Goal: Find specific page/section: Find specific page/section

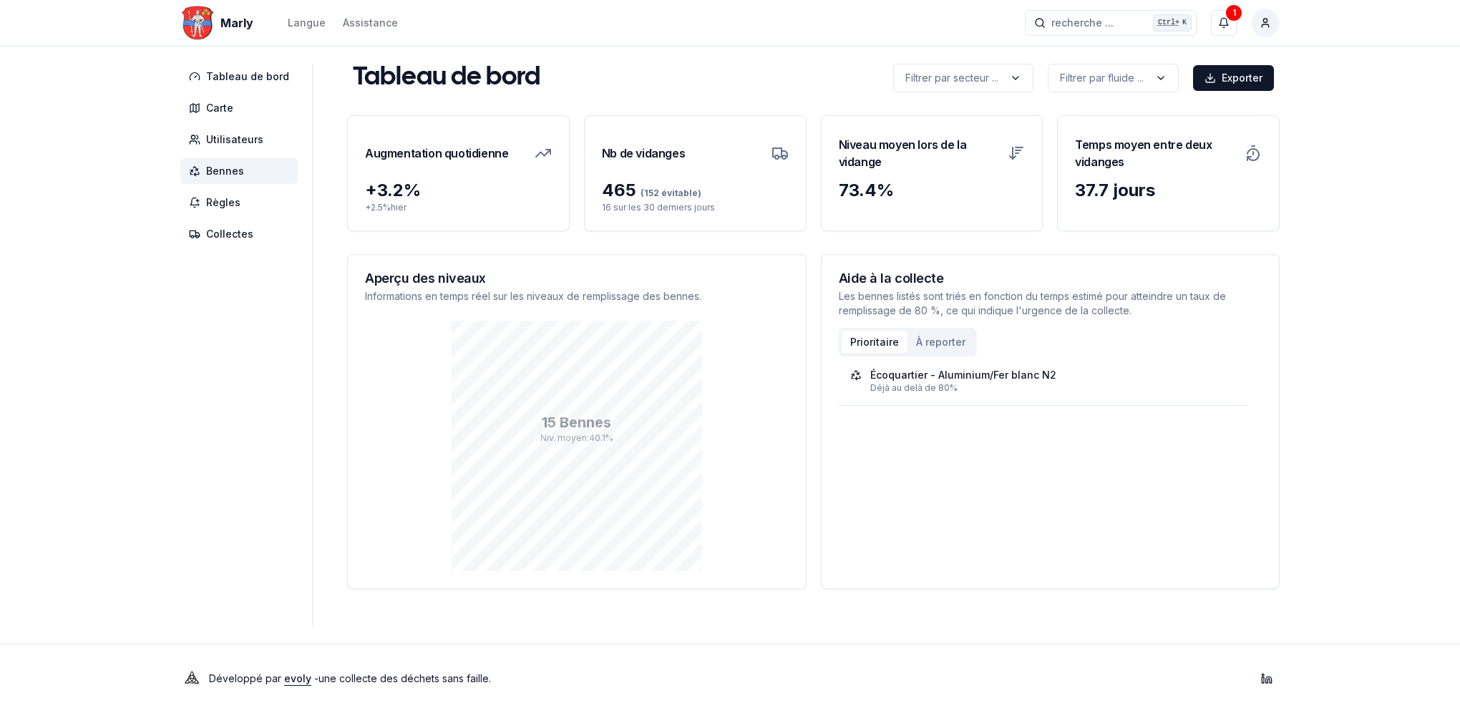
click at [230, 174] on span "Bennes" at bounding box center [225, 171] width 38 height 14
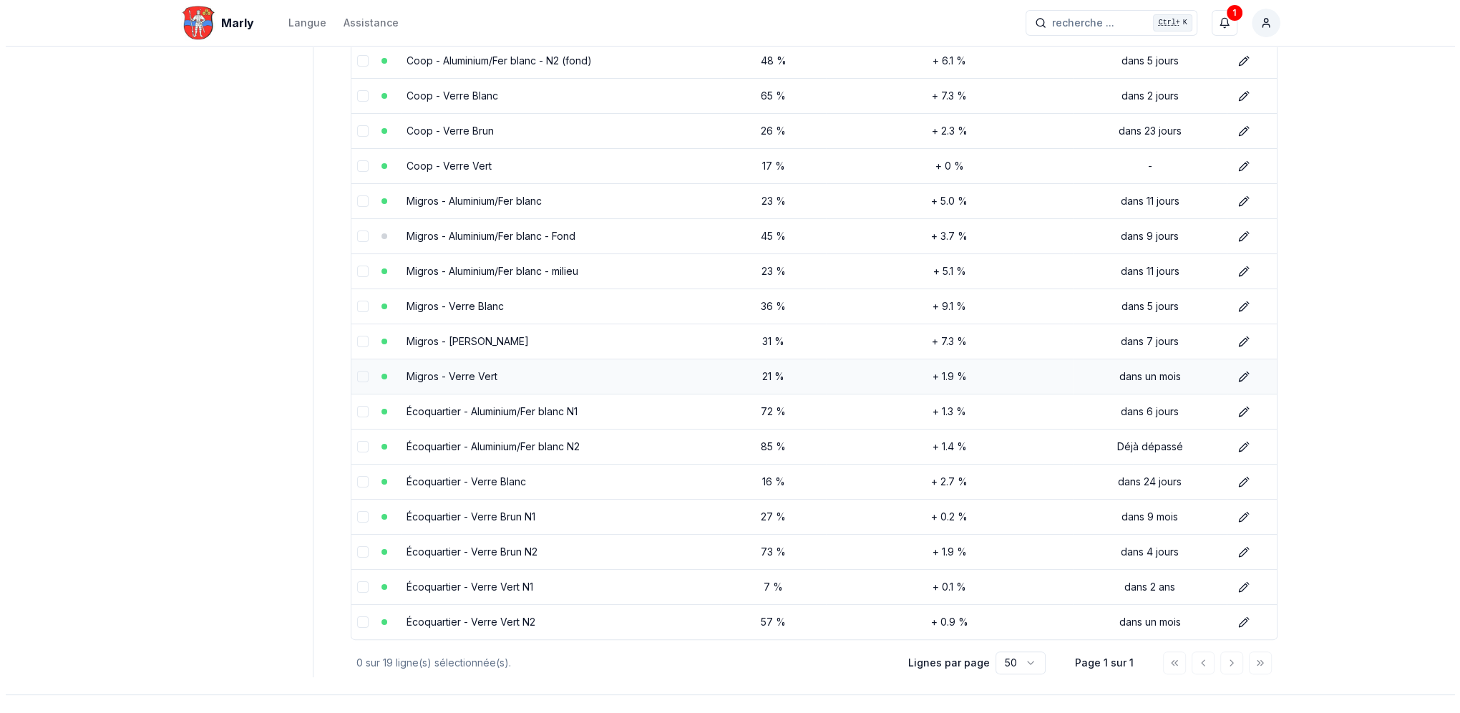
scroll to position [179, 0]
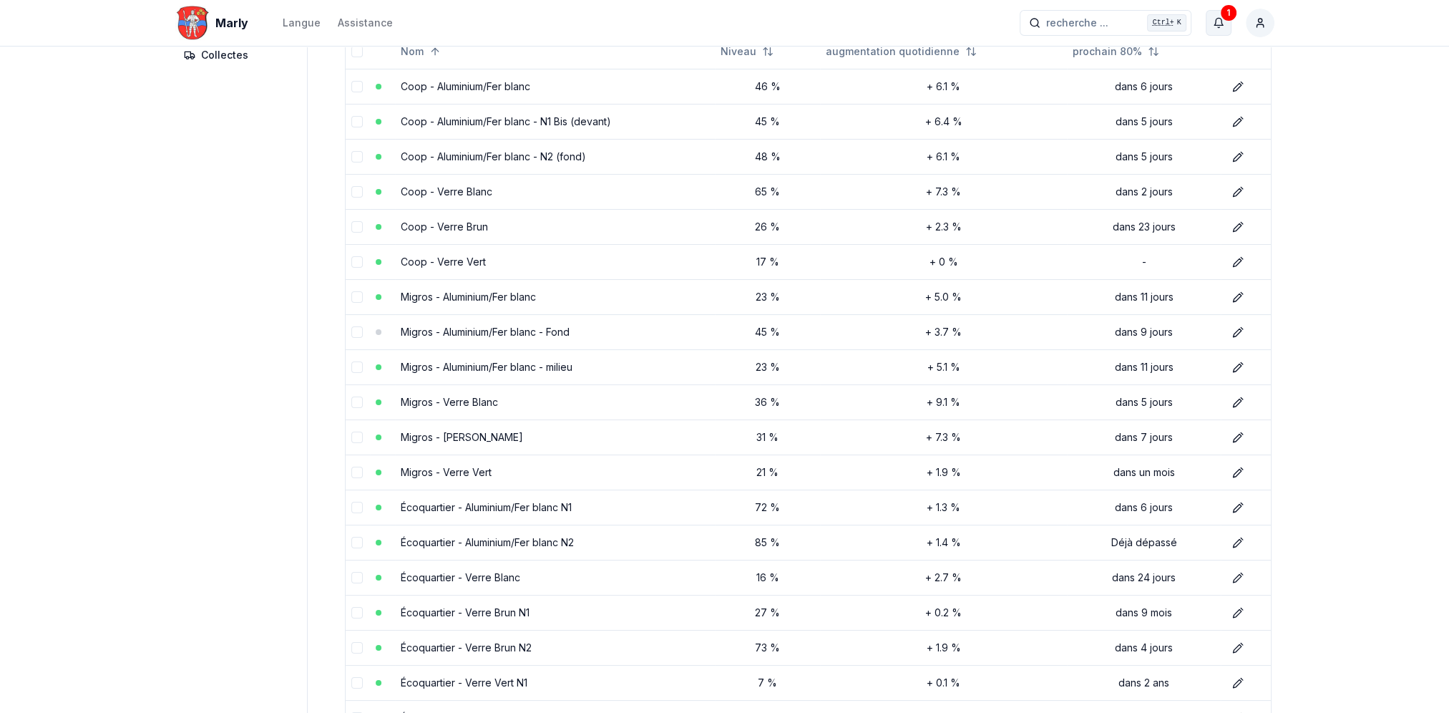
click at [1217, 26] on icon "button" at bounding box center [1218, 22] width 11 height 11
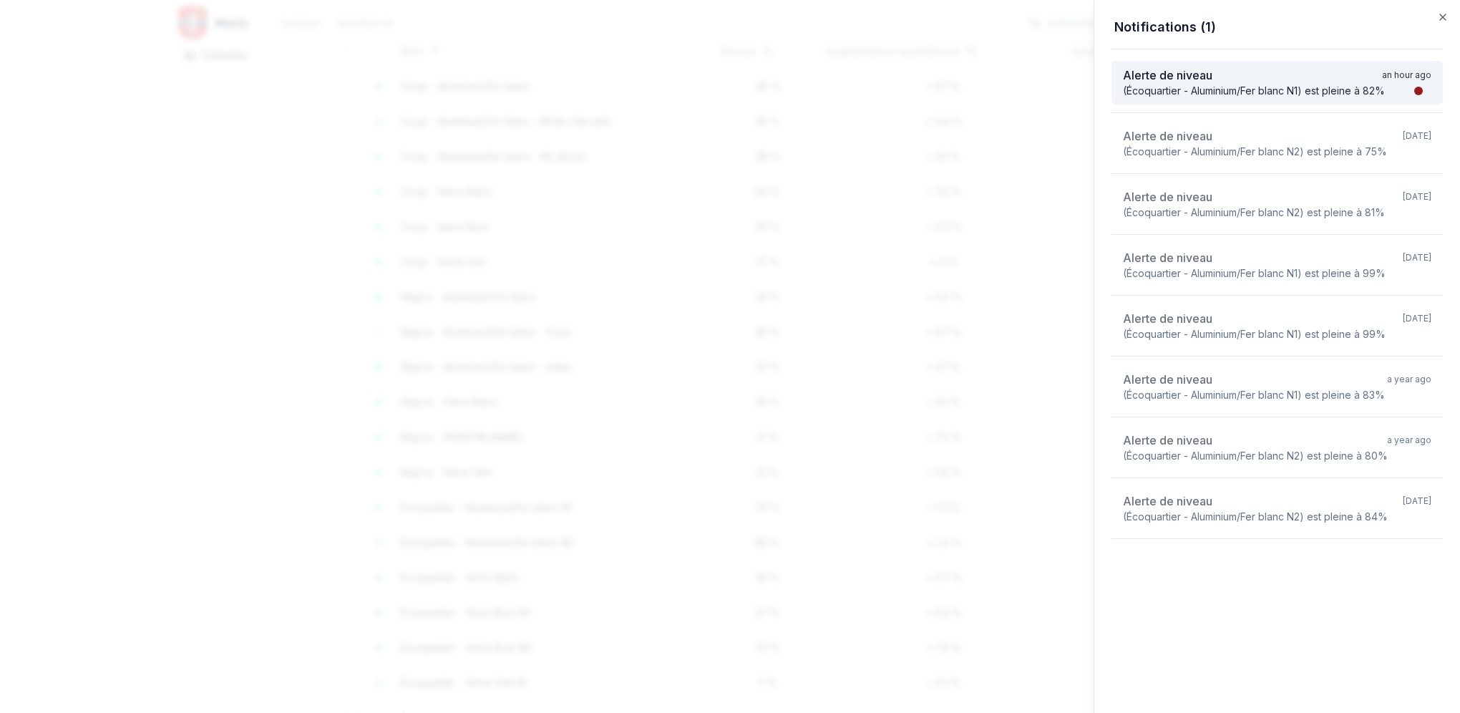
click at [1311, 91] on div "(Écoquartier - Aluminium/Fer blanc N1) est pleine à 82%" at bounding box center [1254, 91] width 262 height 14
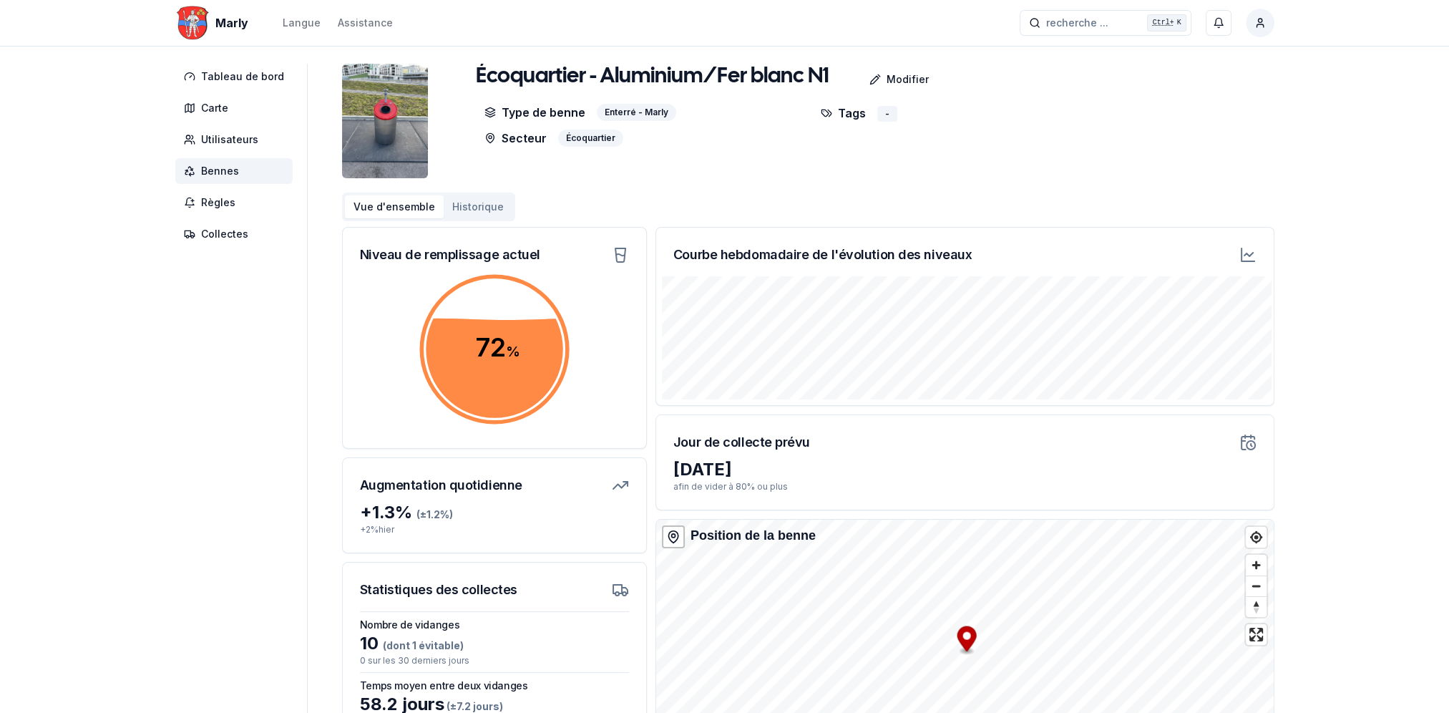
click at [207, 170] on span "Bennes" at bounding box center [220, 171] width 38 height 14
